Goal: Information Seeking & Learning: Learn about a topic

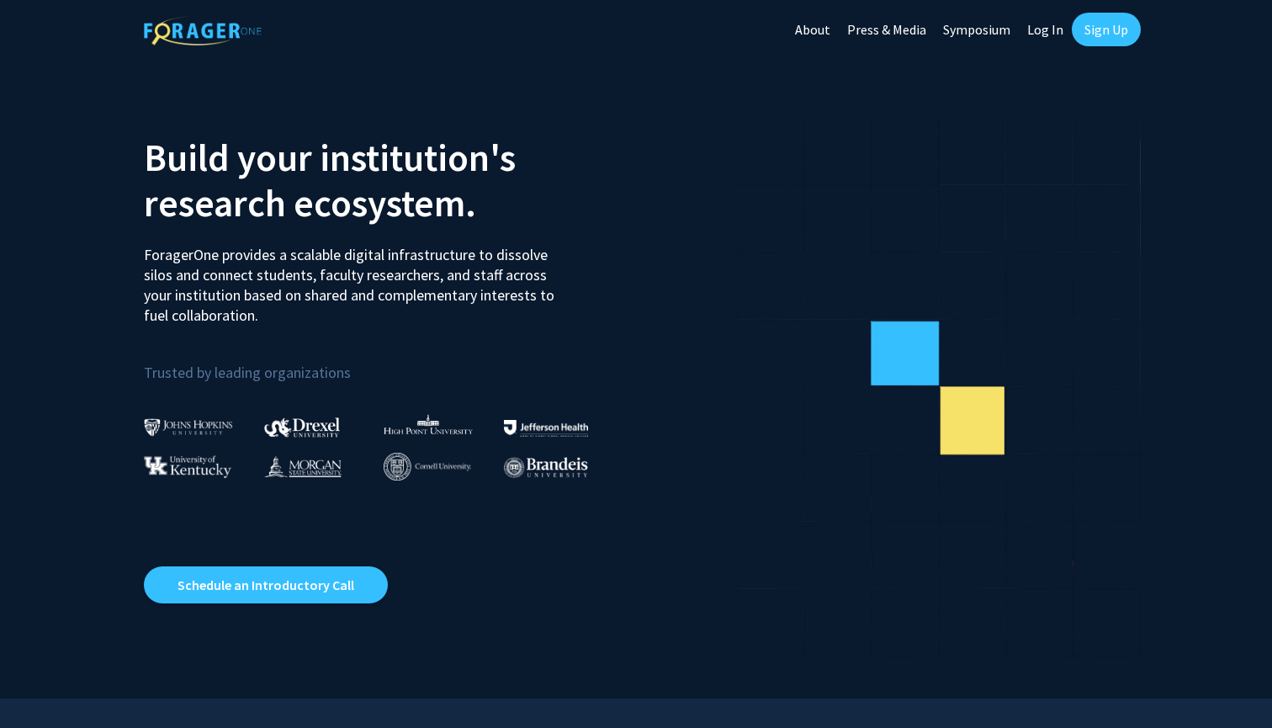
click at [1043, 24] on link "Log In" at bounding box center [1045, 29] width 53 height 59
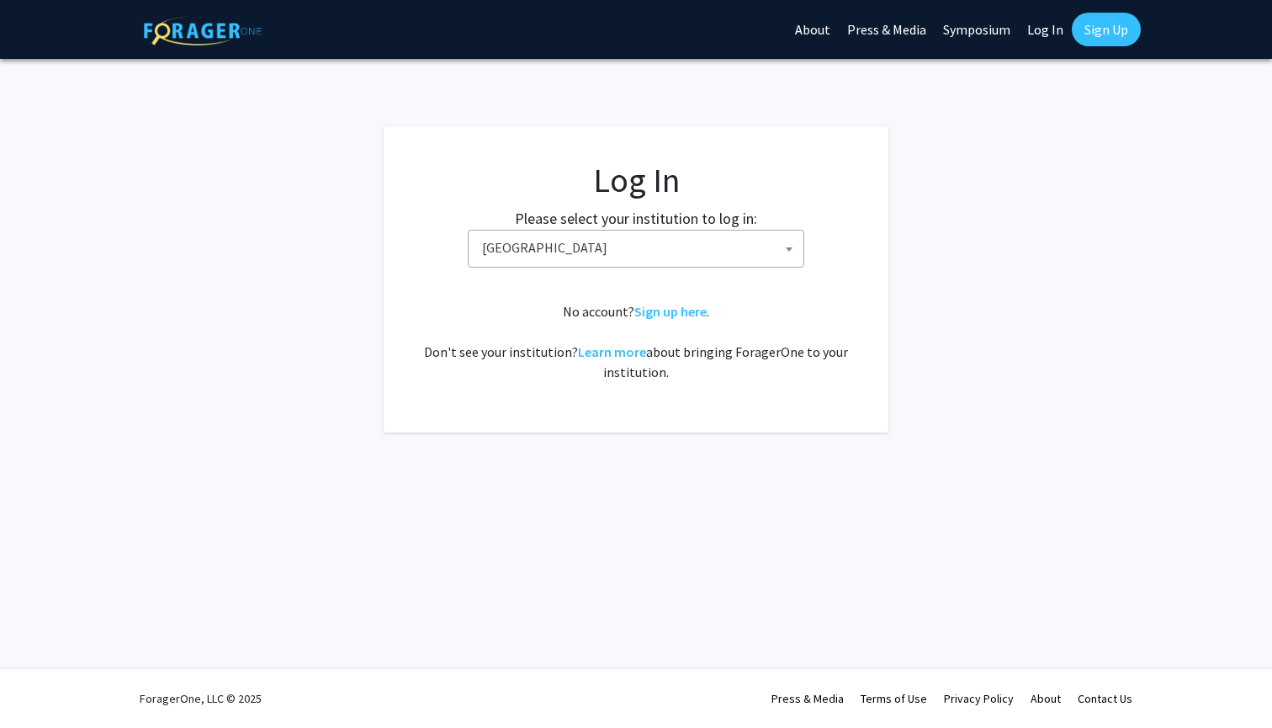
click at [548, 248] on span "[GEOGRAPHIC_DATA]" at bounding box center [639, 248] width 328 height 34
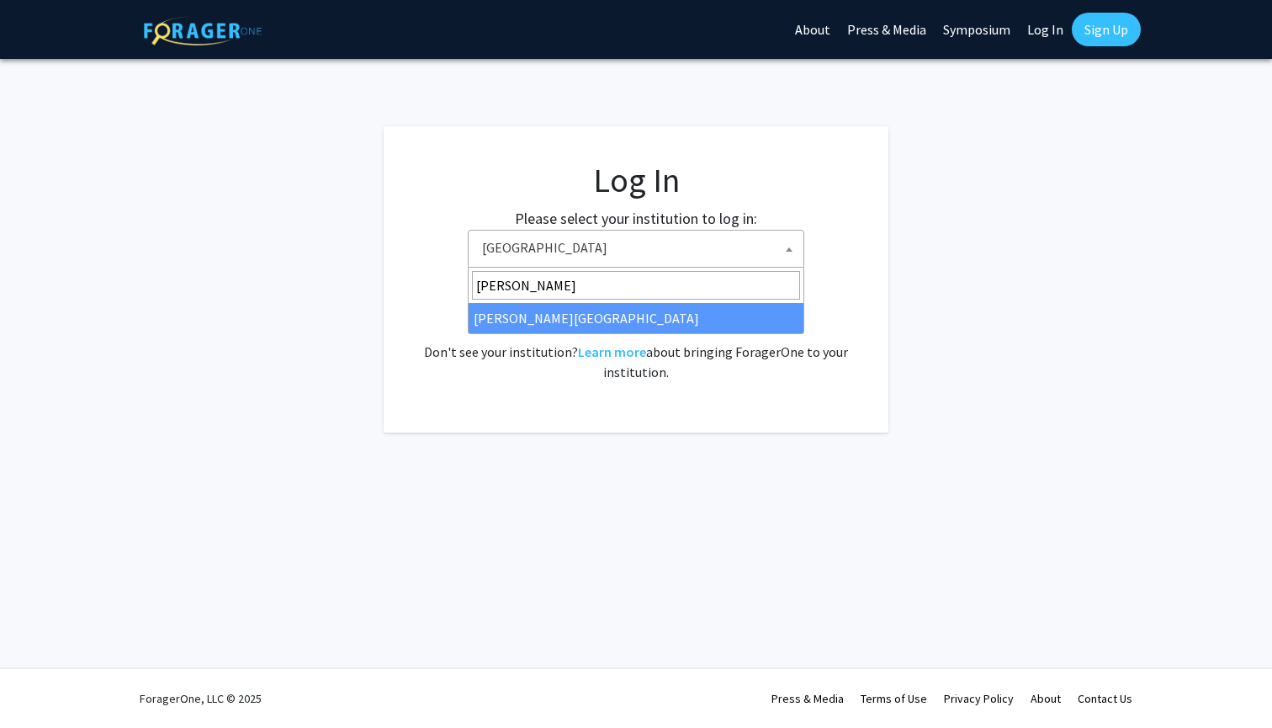
type input "[PERSON_NAME]"
select select "21"
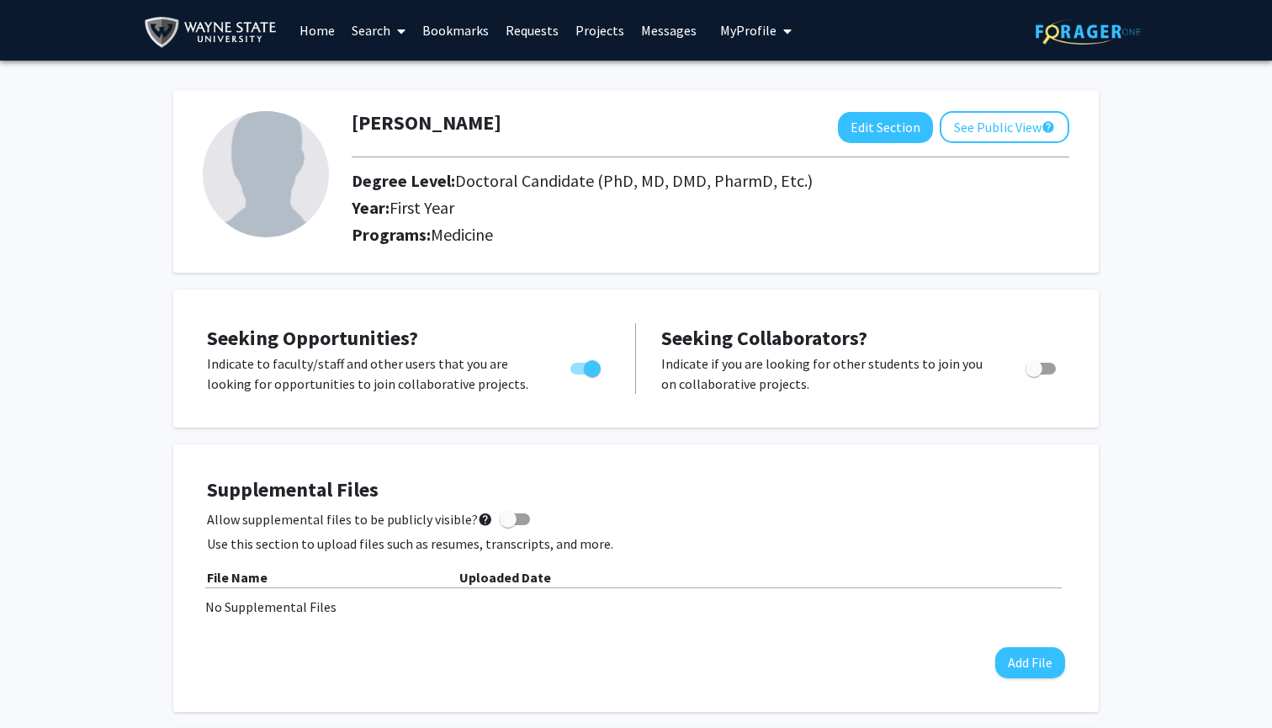
click at [383, 46] on link "Search" at bounding box center [378, 30] width 71 height 59
click at [394, 87] on span "Faculty/Staff" at bounding box center [405, 78] width 124 height 34
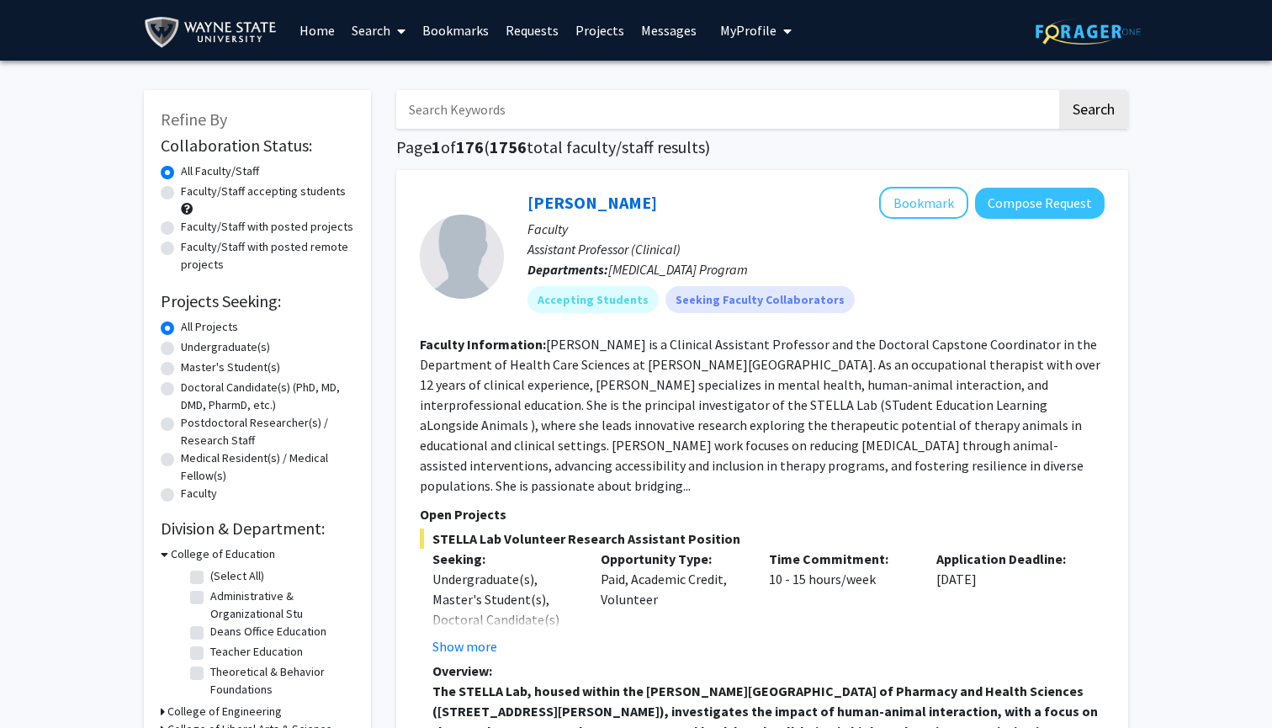
click at [195, 390] on label "Doctoral Candidate(s) (PhD, MD, DMD, PharmD, etc.)" at bounding box center [267, 396] width 173 height 35
click at [192, 390] on input "Doctoral Candidate(s) (PhD, MD, DMD, PharmD, etc.)" at bounding box center [186, 384] width 11 height 11
radio input "true"
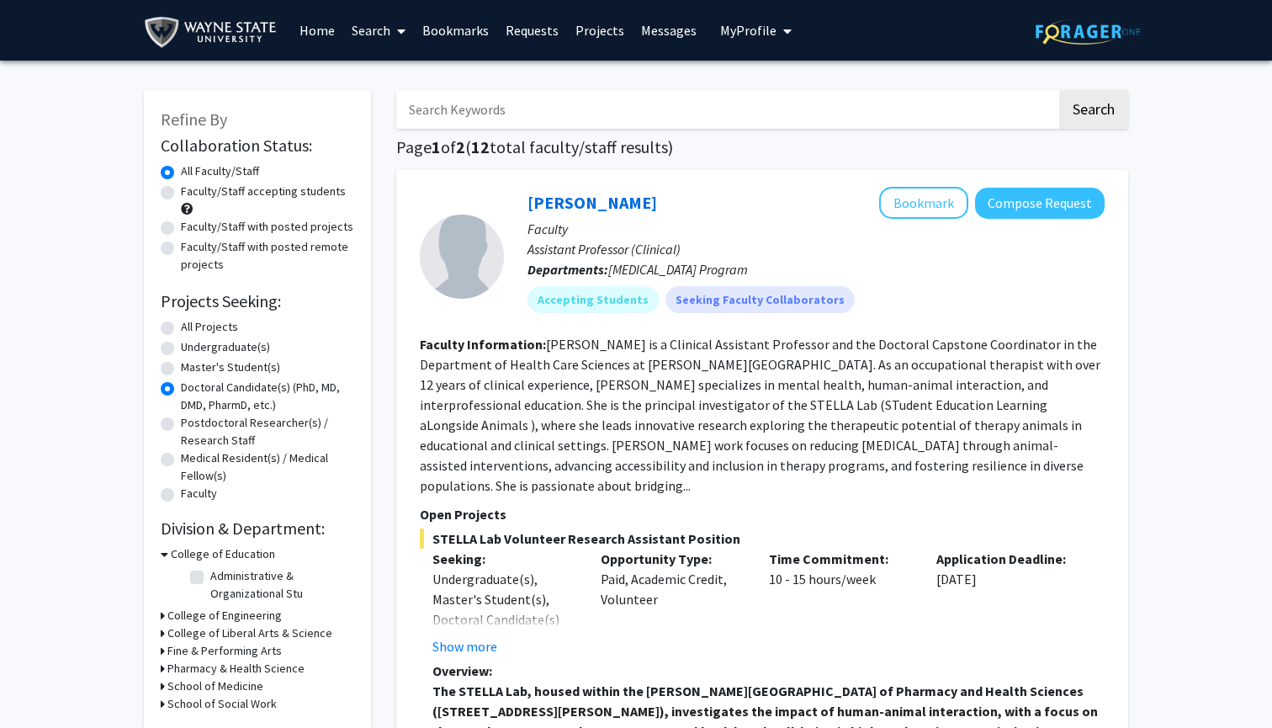
click at [252, 198] on label "Faculty/Staff accepting students" at bounding box center [263, 192] width 165 height 18
click at [192, 193] on input "Faculty/Staff accepting students" at bounding box center [186, 188] width 11 height 11
radio input "true"
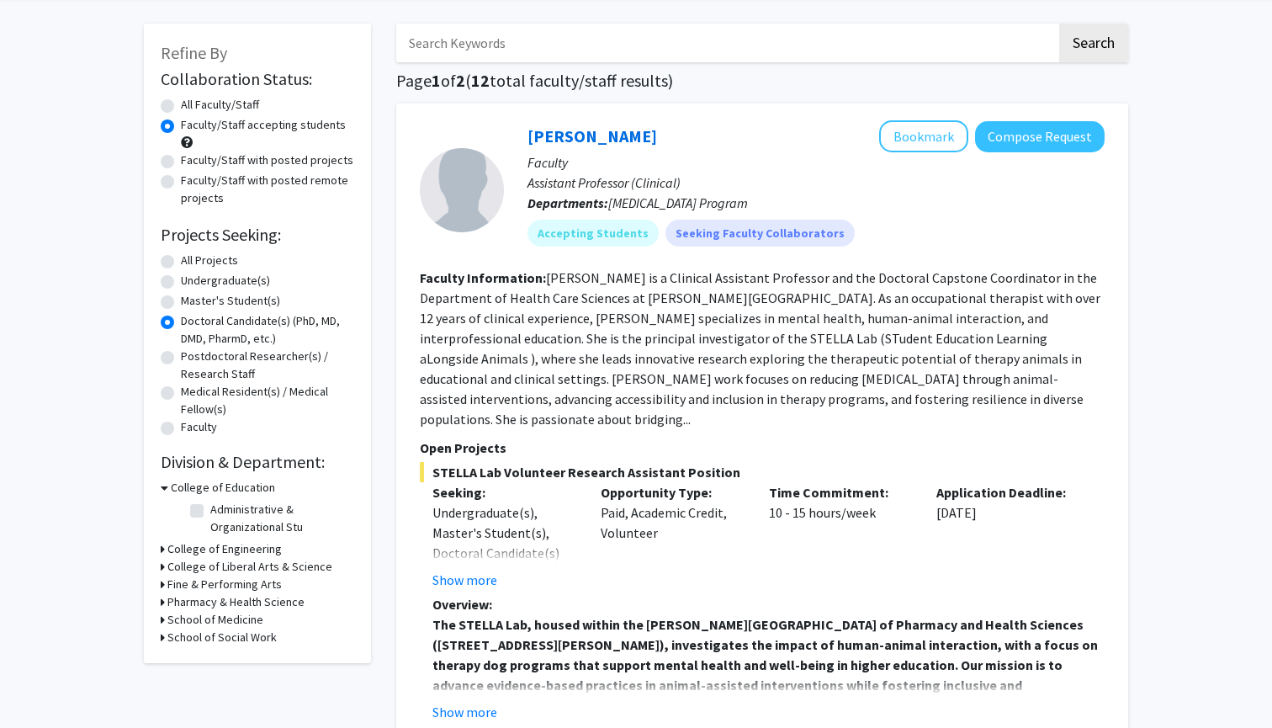
scroll to position [70, 0]
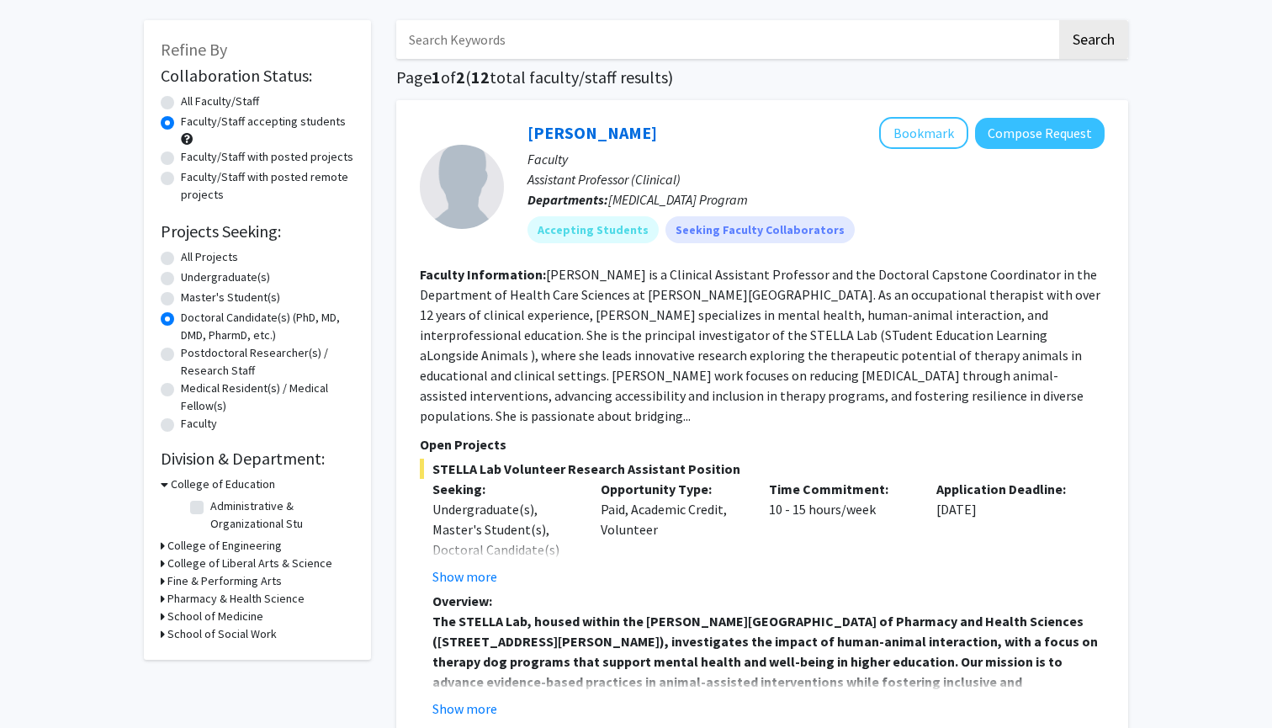
click at [235, 602] on h3 "Pharmacy & Health Science" at bounding box center [235, 599] width 137 height 18
click at [184, 654] on h3 "School of Medicine" at bounding box center [215, 645] width 96 height 18
click at [210, 676] on label "Physiology" at bounding box center [238, 667] width 56 height 18
click at [210, 669] on input "Physiology" at bounding box center [215, 663] width 11 height 11
checkbox input "true"
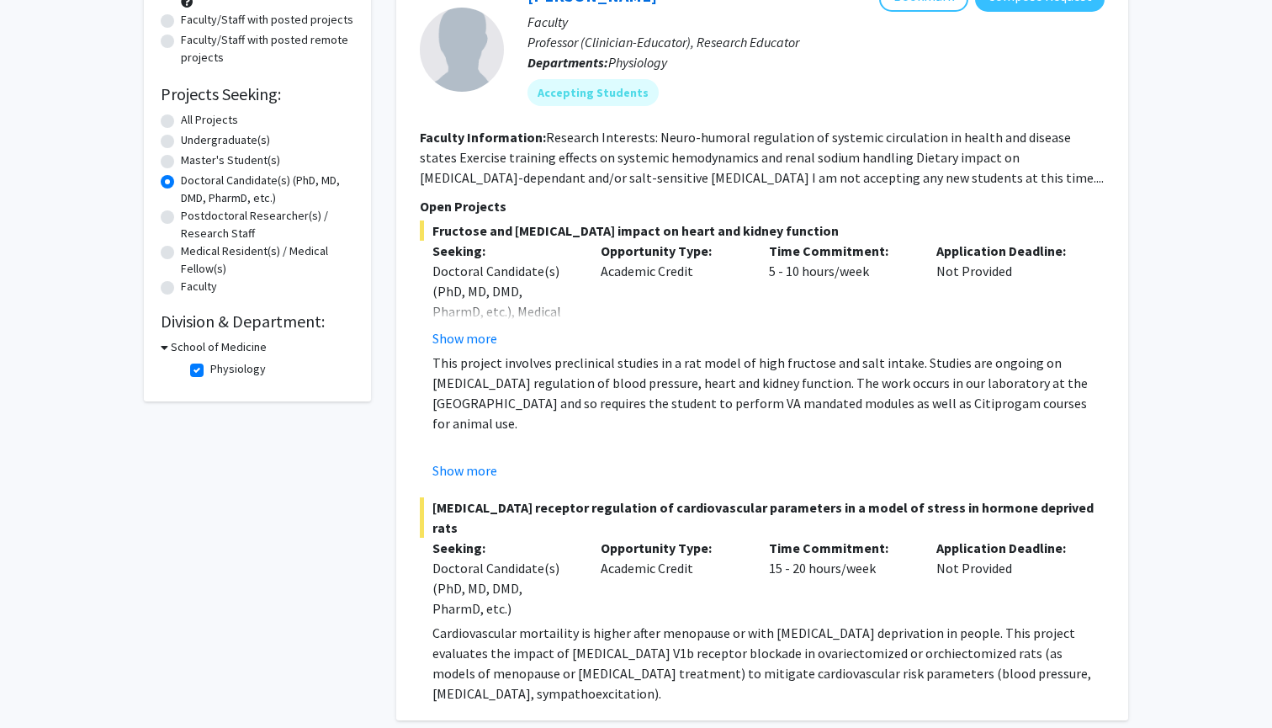
scroll to position [192, 0]
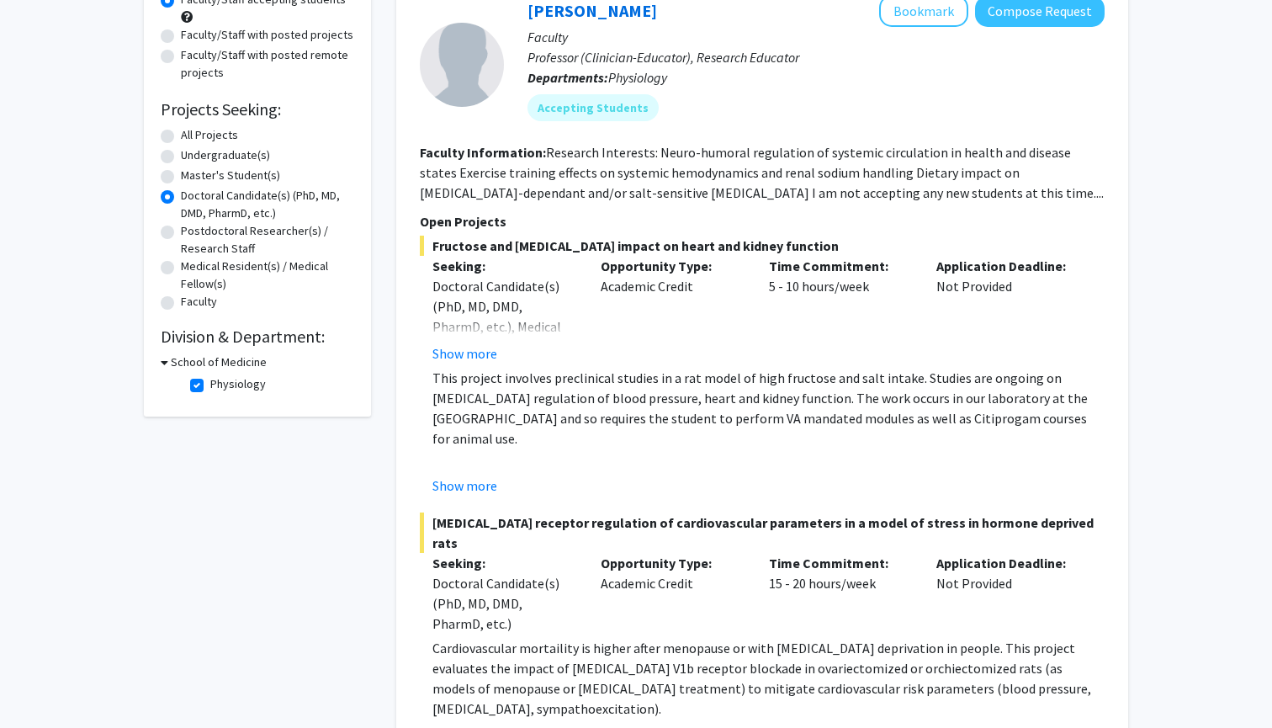
click at [235, 385] on label "Physiology" at bounding box center [238, 384] width 56 height 18
click at [221, 385] on input "Physiology" at bounding box center [215, 380] width 11 height 11
checkbox input "false"
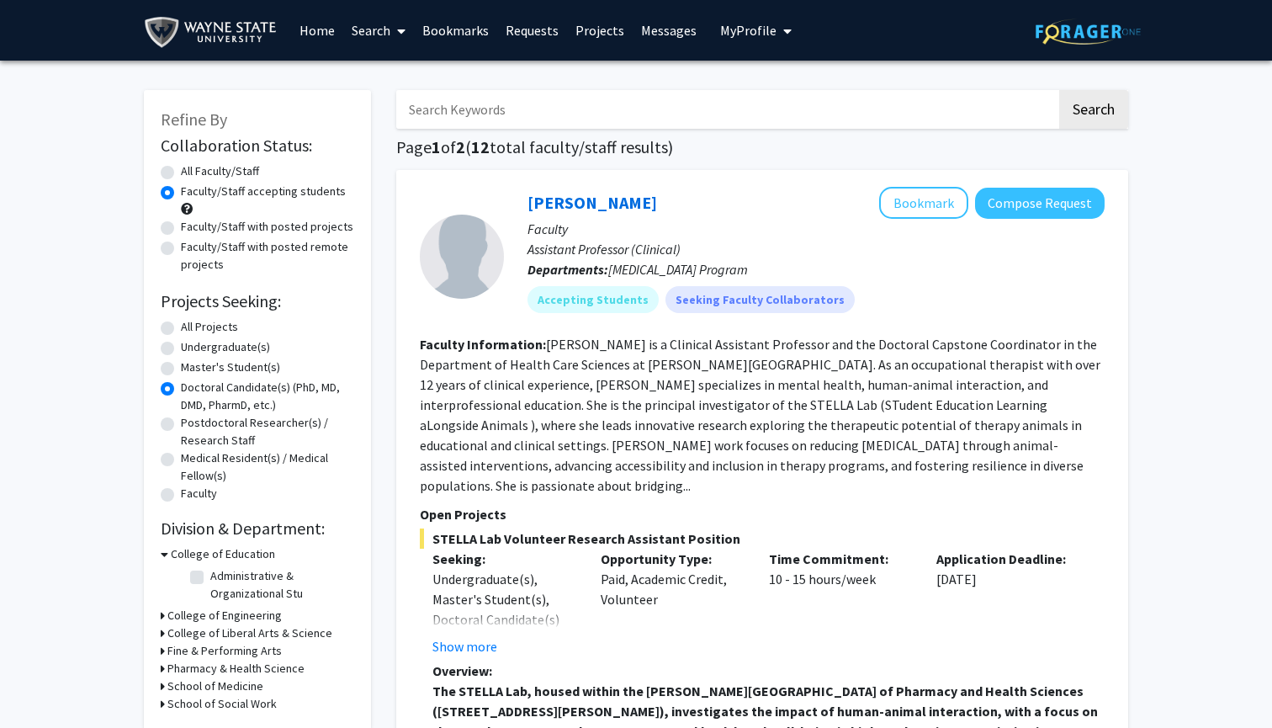
click at [228, 668] on h3 "Pharmacy & Health Science" at bounding box center [235, 669] width 137 height 18
click at [477, 636] on button "Show more" at bounding box center [464, 646] width 65 height 20
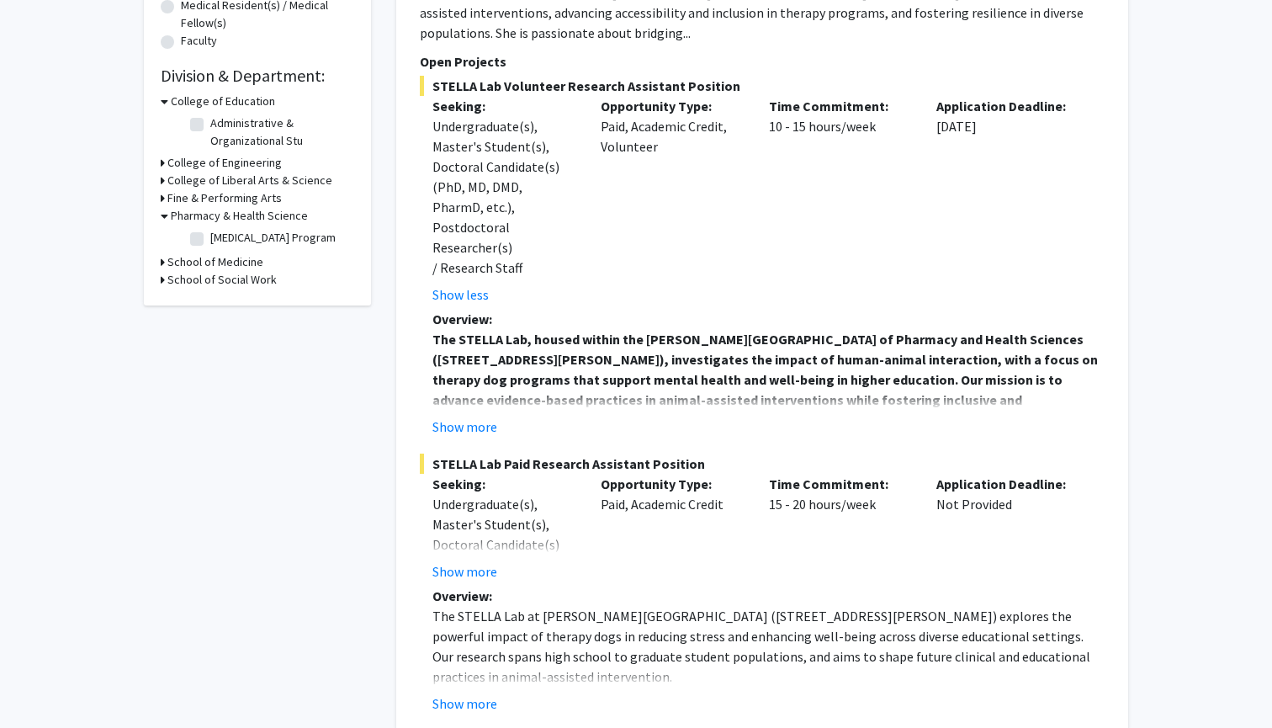
scroll to position [460, 0]
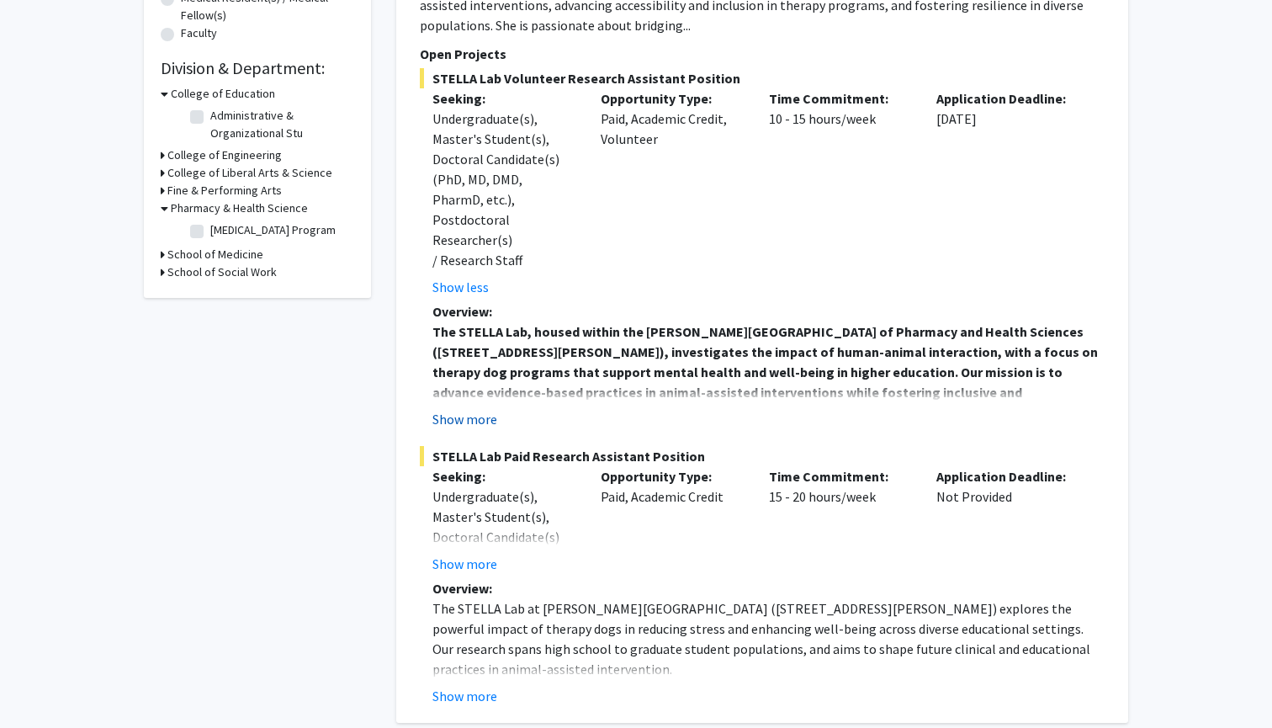
click at [472, 409] on button "Show more" at bounding box center [464, 419] width 65 height 20
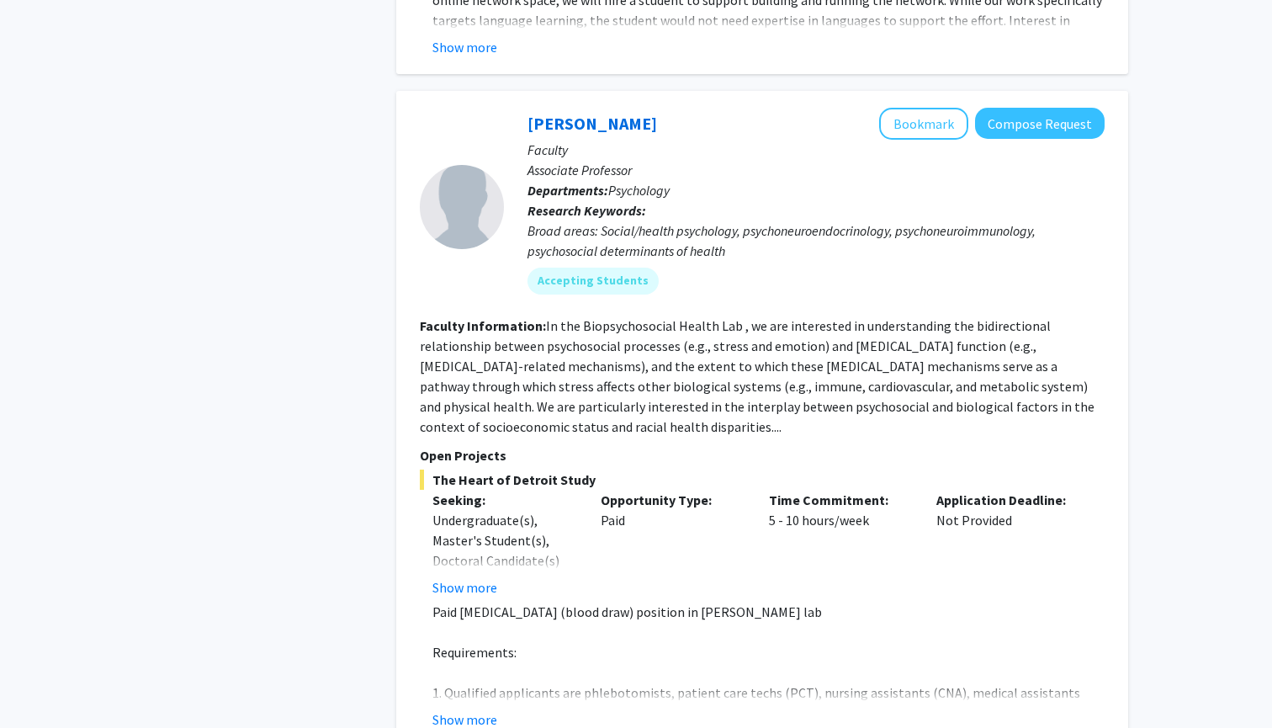
scroll to position [2436, 0]
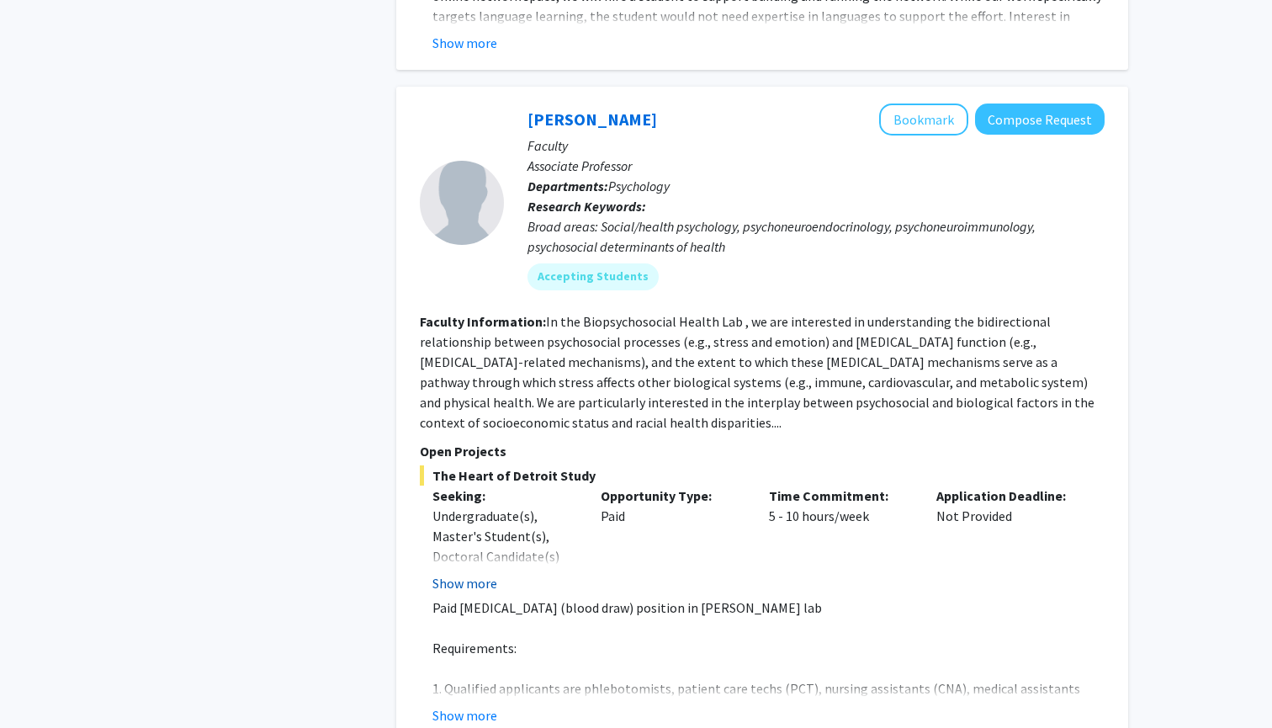
click at [474, 573] on button "Show more" at bounding box center [464, 583] width 65 height 20
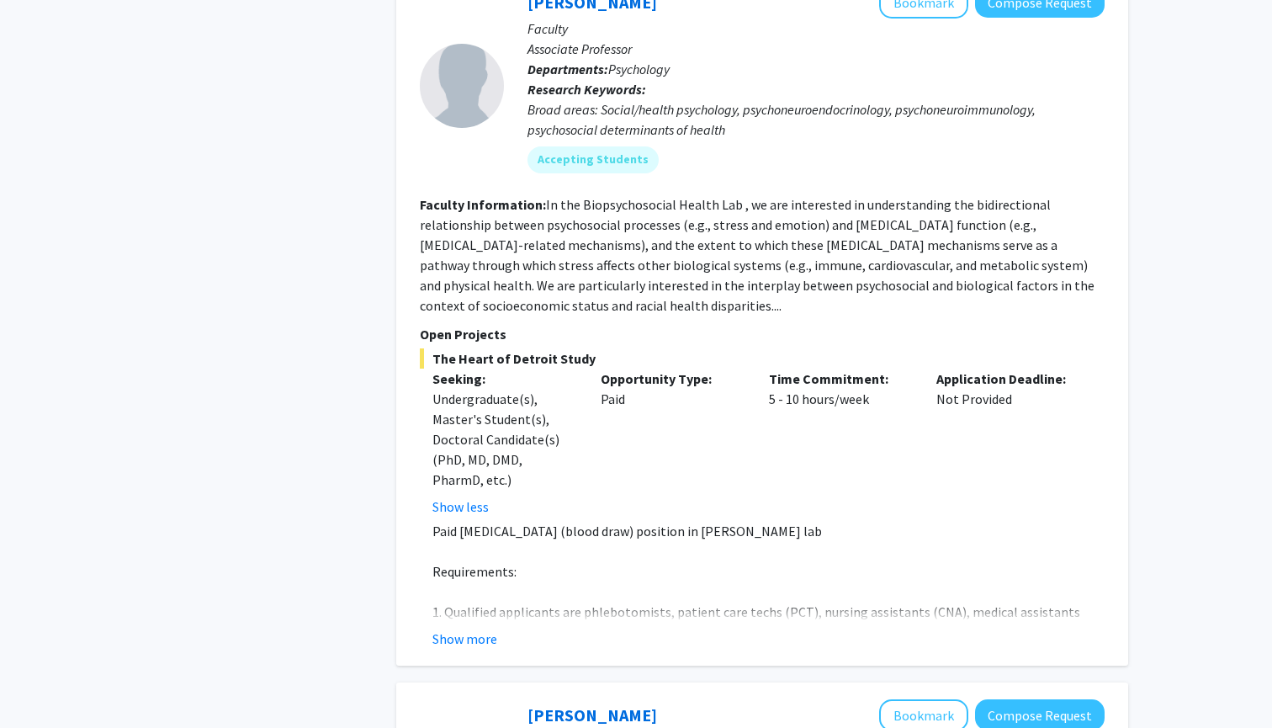
scroll to position [2578, 0]
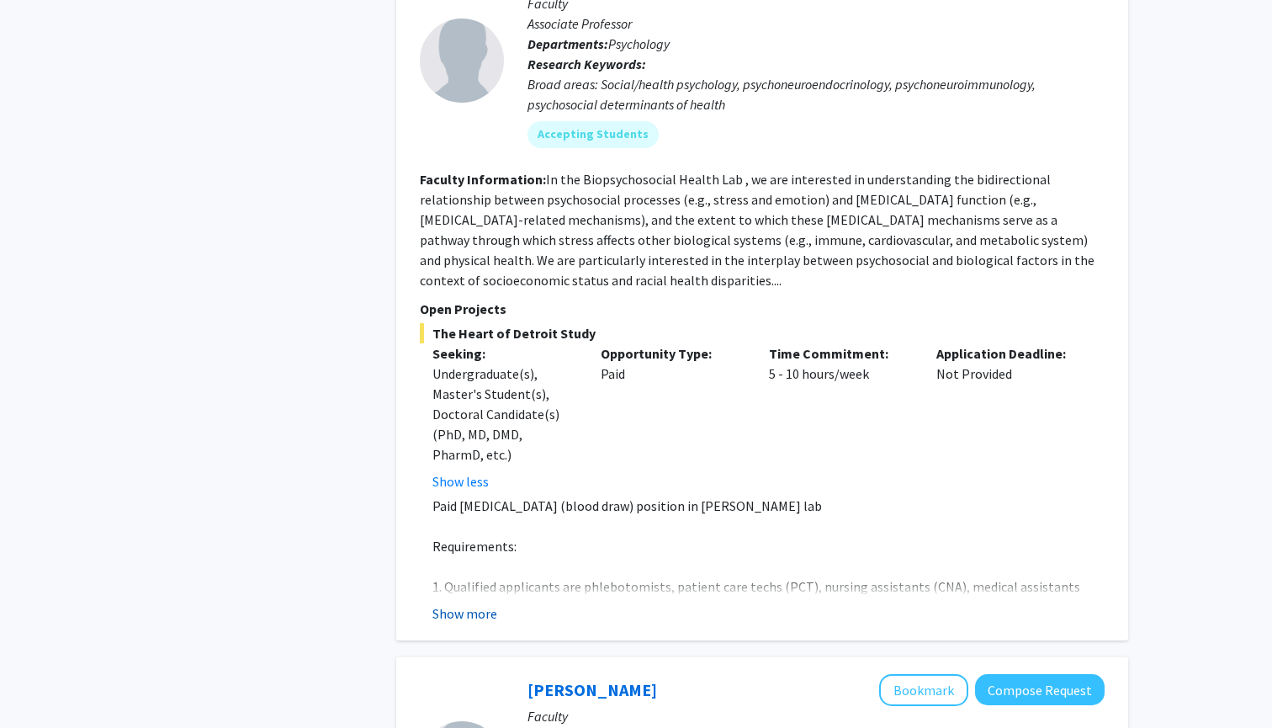
click at [466, 603] on button "Show more" at bounding box center [464, 613] width 65 height 20
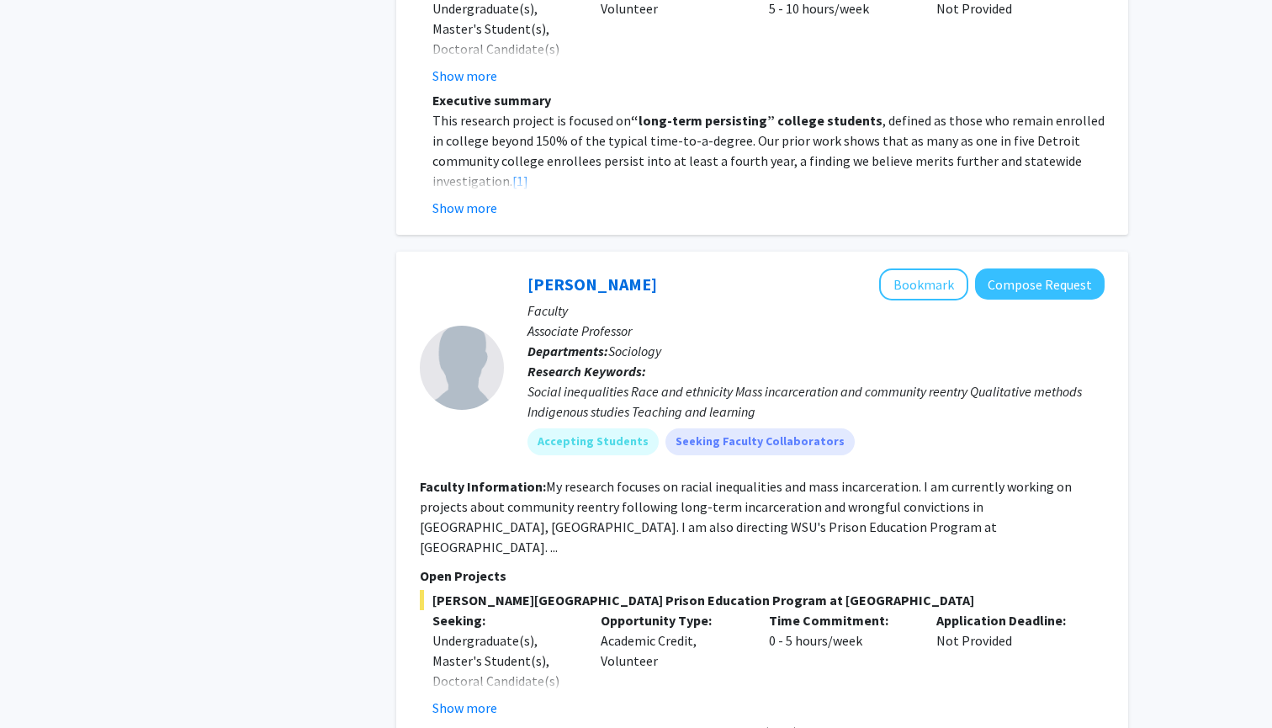
scroll to position [6281, 0]
